Goal: Navigation & Orientation: Find specific page/section

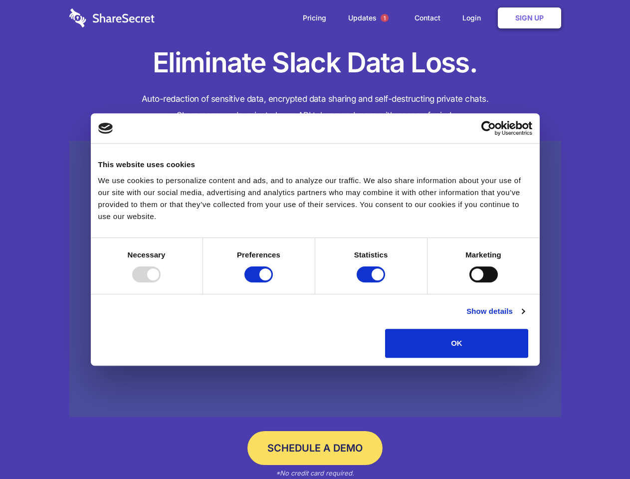
click at [161, 282] on div at bounding box center [146, 274] width 28 height 16
click at [273, 282] on input "Preferences" at bounding box center [258, 274] width 28 height 16
checkbox input "false"
click at [372, 282] on input "Statistics" at bounding box center [370, 274] width 28 height 16
checkbox input "false"
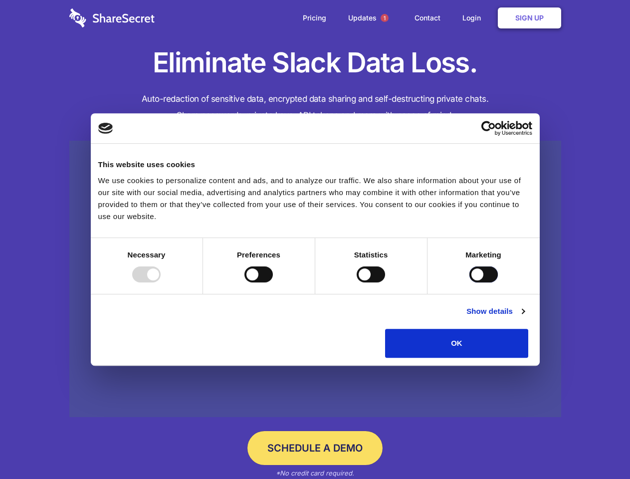
click at [469, 282] on input "Marketing" at bounding box center [483, 274] width 28 height 16
checkbox input "true"
click at [524, 317] on link "Show details" at bounding box center [495, 311] width 58 height 12
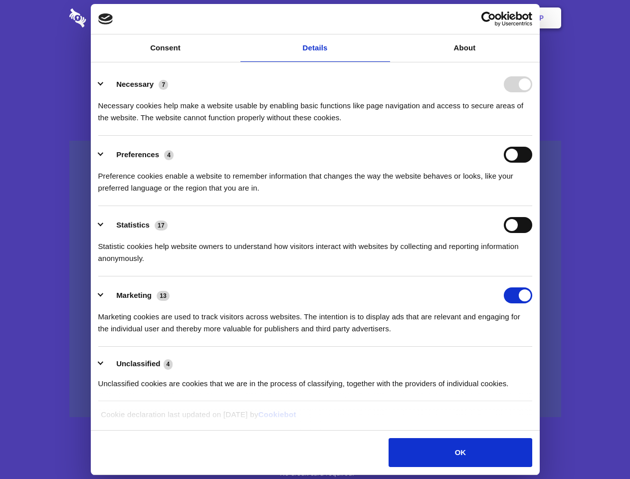
click at [532, 136] on li "Necessary 7 Necessary cookies help make a website usable by enabling basic func…" at bounding box center [315, 100] width 434 height 70
click at [384, 18] on span "1" at bounding box center [384, 18] width 8 height 8
